Goal: Use online tool/utility: Utilize a website feature to perform a specific function

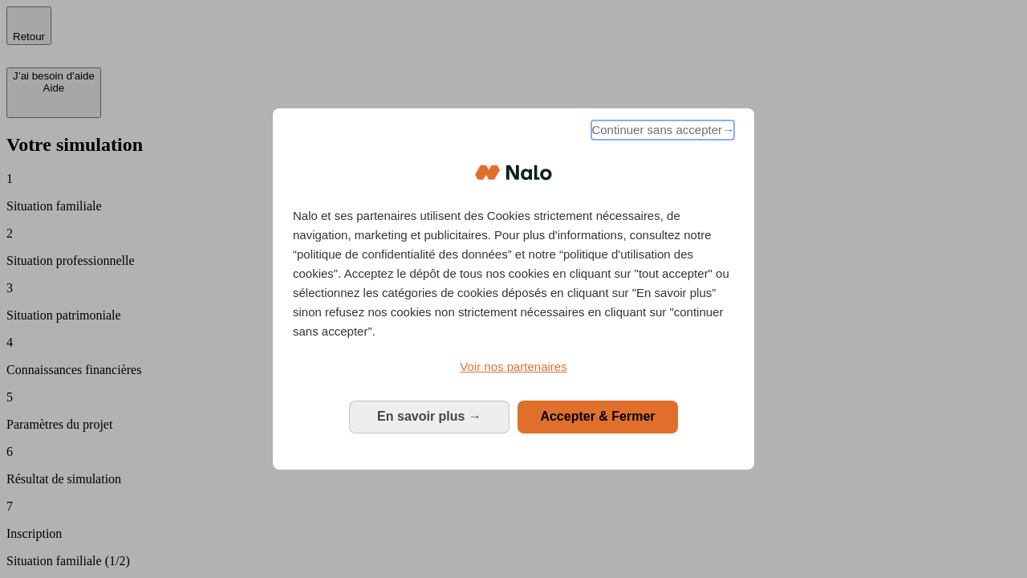
click at [661, 132] on span "Continuer sans accepter →" at bounding box center [663, 129] width 143 height 19
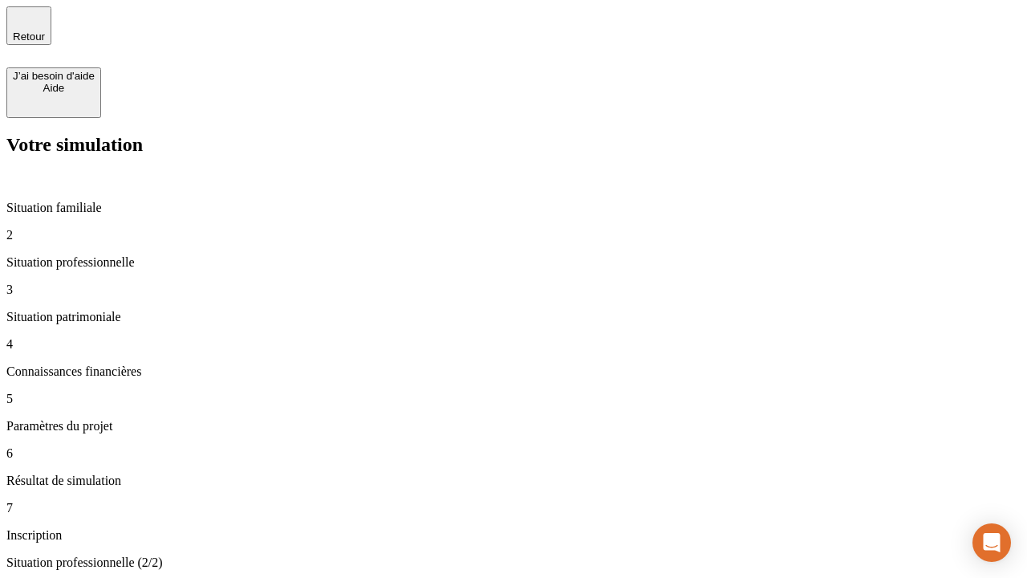
type input "30 000"
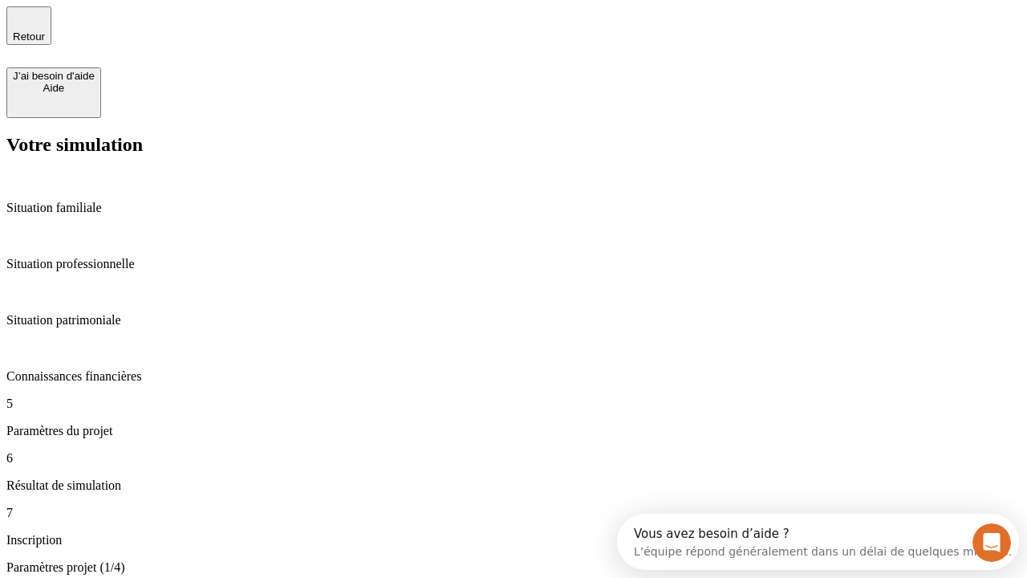
type input "25"
type input "64"
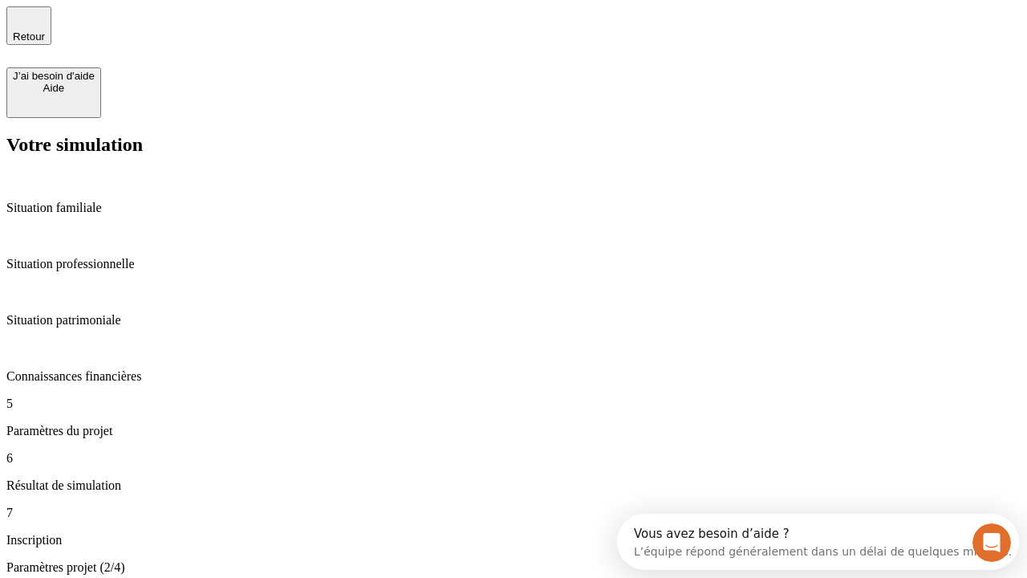
type input "1 000"
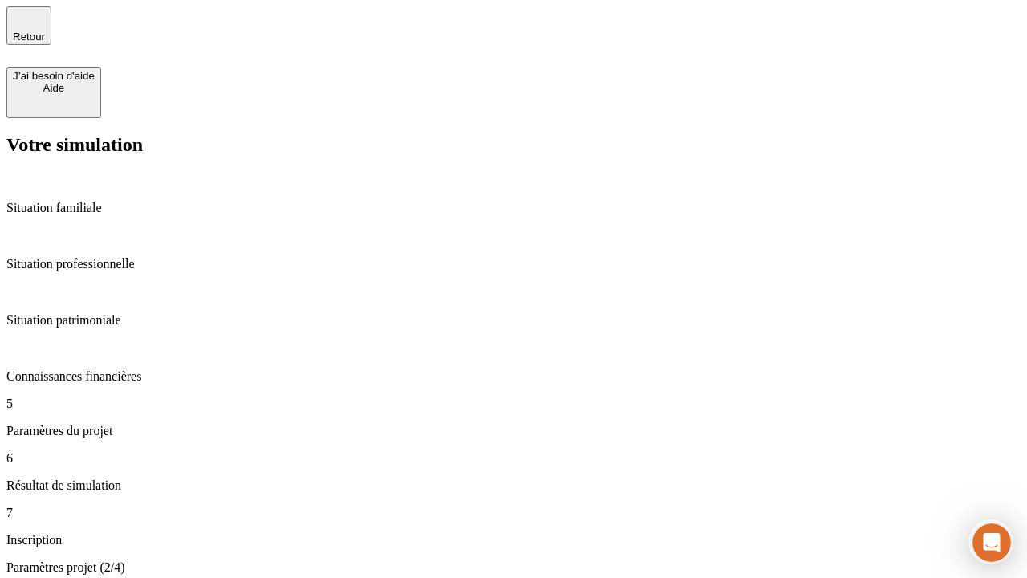
type input "640"
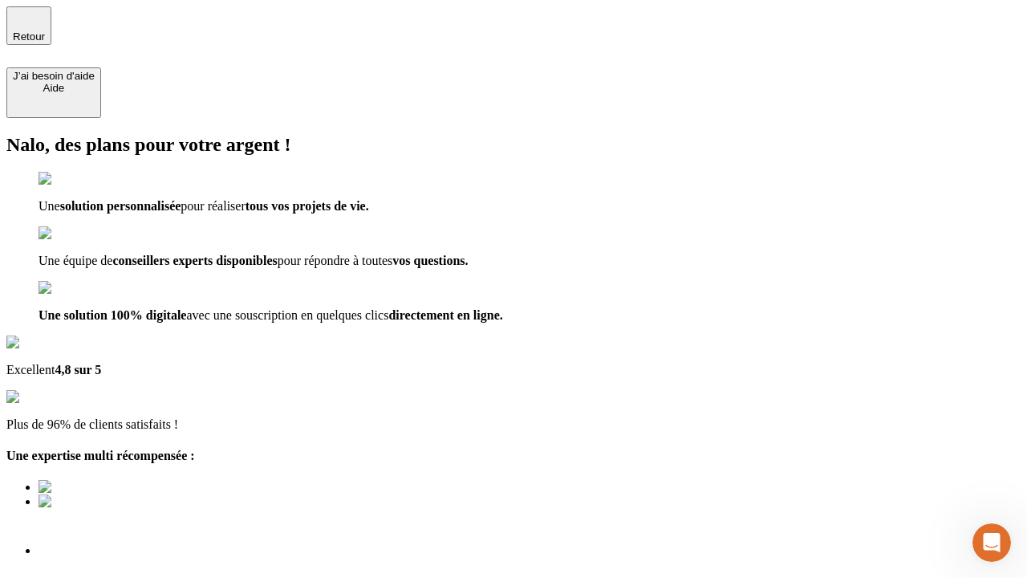
scroll to position [5, 0]
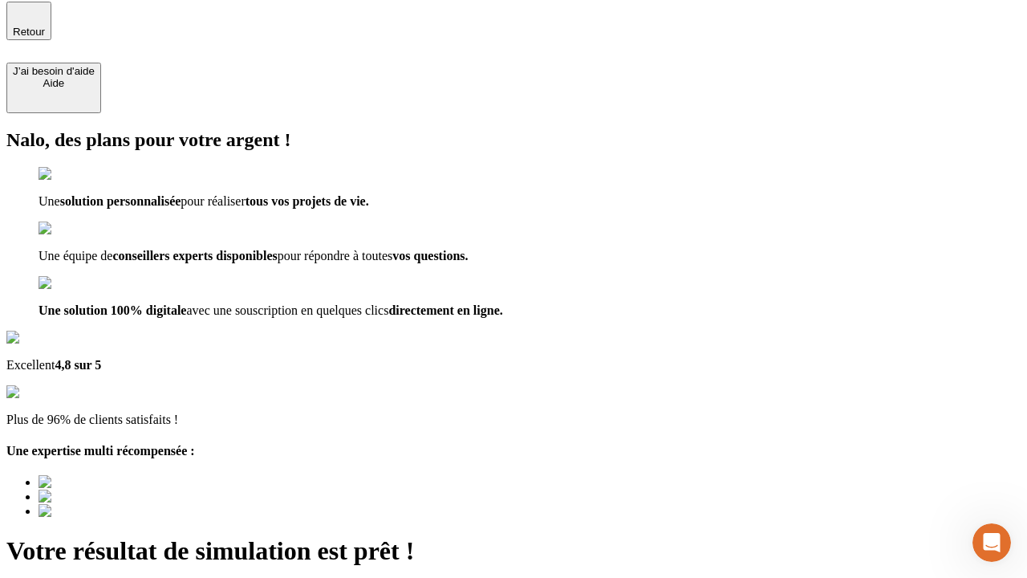
type input "[EMAIL_ADDRESS][PERSON_NAME][DOMAIN_NAME]"
